Goal: Use online tool/utility: Utilize a website feature to perform a specific function

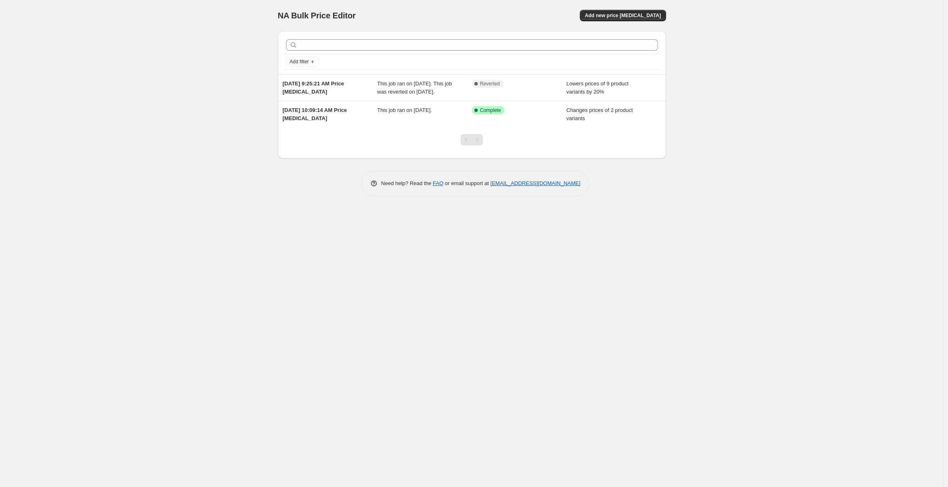
click at [151, 99] on div "NA Bulk Price Editor. This page is ready NA Bulk Price Editor Add new price [ME…" at bounding box center [472, 243] width 944 height 487
